Goal: Task Accomplishment & Management: Use online tool/utility

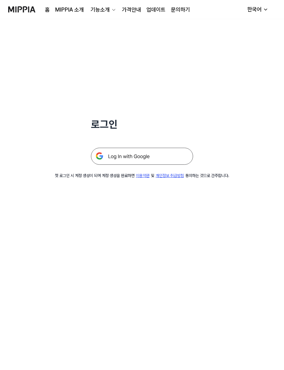
click at [154, 155] on img at bounding box center [142, 156] width 102 height 17
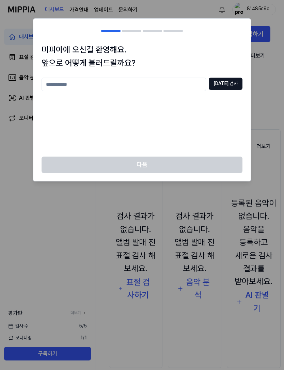
click at [178, 90] on input "text" at bounding box center [123, 85] width 164 height 14
type input "*"
type input "****"
click at [232, 82] on button "중복 검사" at bounding box center [225, 84] width 34 height 12
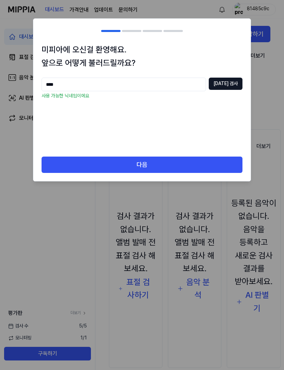
click at [165, 164] on button "다음" at bounding box center [141, 164] width 201 height 16
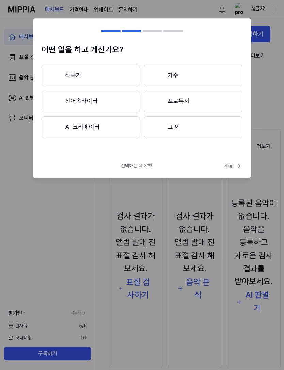
click at [234, 163] on span "Skip" at bounding box center [233, 166] width 18 height 7
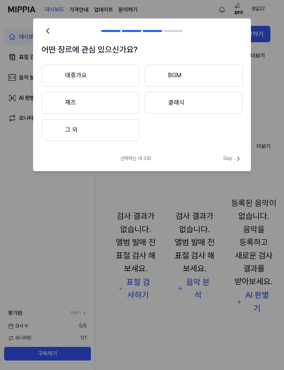
click at [239, 158] on icon at bounding box center [238, 158] width 2 height 4
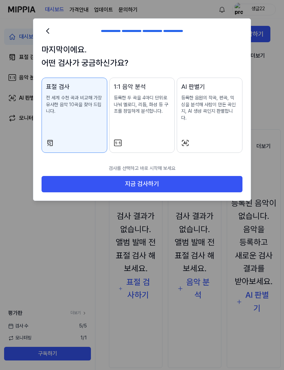
click at [203, 180] on button "지금 검사하기" at bounding box center [141, 184] width 201 height 16
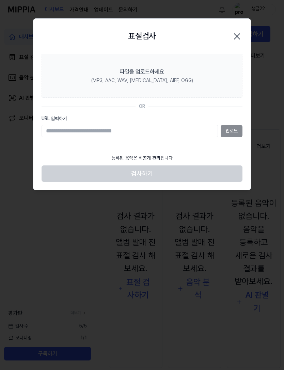
click at [132, 131] on input "URL 입력하기" at bounding box center [129, 131] width 176 height 12
click at [131, 132] on input "URL 입력하기" at bounding box center [129, 131] width 176 height 12
click at [30, 113] on div at bounding box center [142, 185] width 284 height 370
click at [134, 134] on input "URL 입력하기" at bounding box center [129, 131] width 176 height 12
paste input "**********"
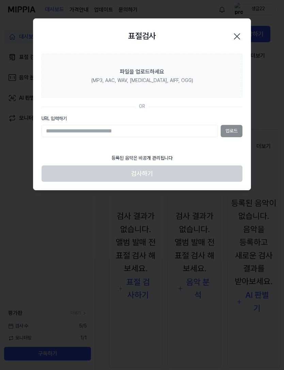
type input "**********"
click at [234, 131] on button "업로드" at bounding box center [231, 131] width 22 height 12
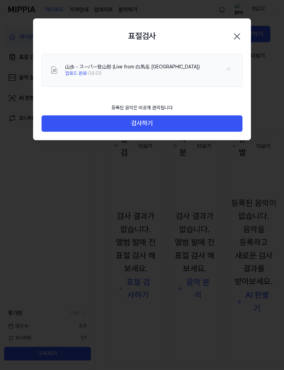
click at [57, 119] on button "검사하기" at bounding box center [141, 123] width 201 height 16
